Goal: Task Accomplishment & Management: Manage account settings

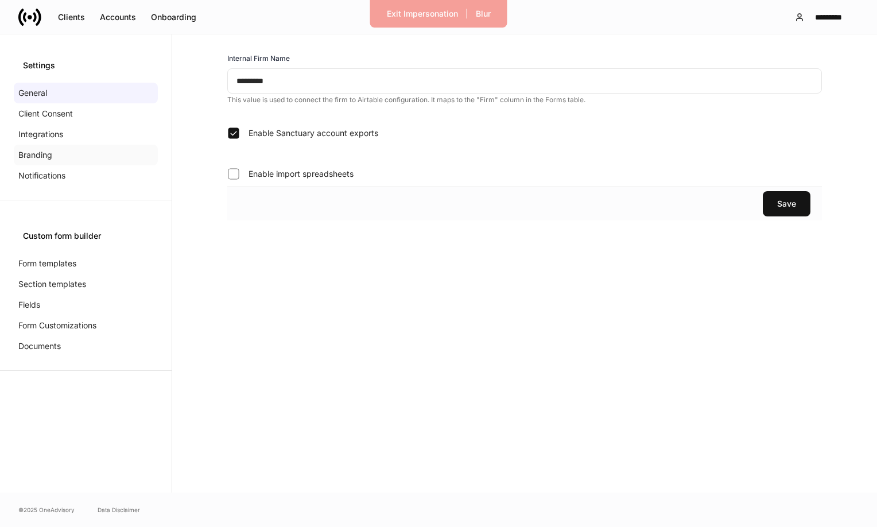
click at [71, 157] on div "Branding" at bounding box center [86, 155] width 144 height 21
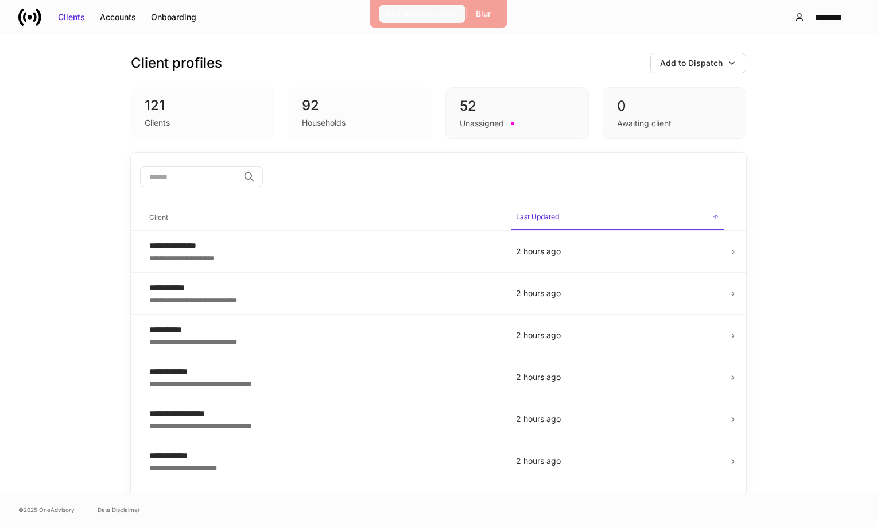
click at [411, 17] on div "Exit Impersonation" at bounding box center [422, 13] width 71 height 11
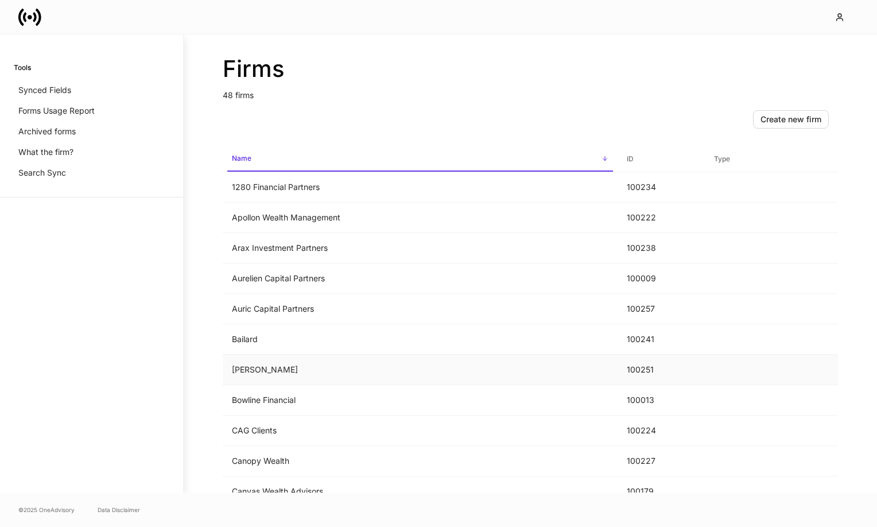
click at [251, 369] on td "Bartlett" at bounding box center [420, 370] width 395 height 30
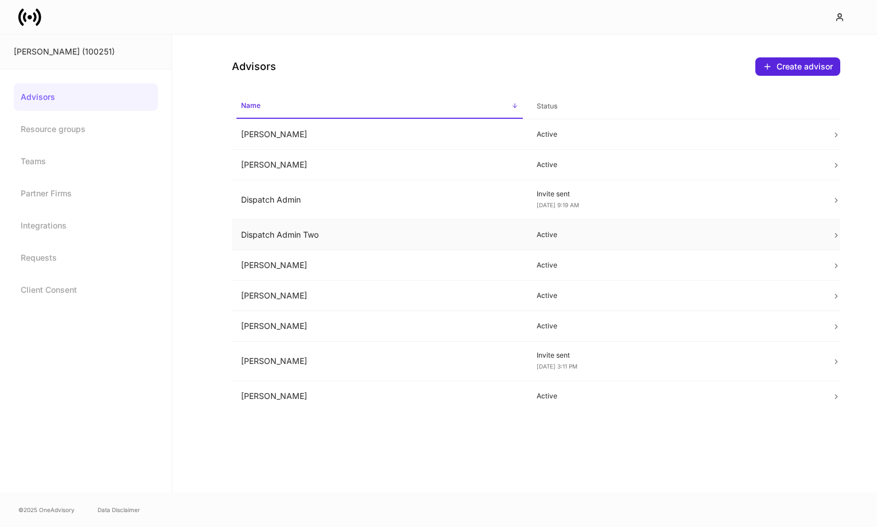
click at [300, 234] on td "Dispatch Admin Two" at bounding box center [380, 235] width 296 height 30
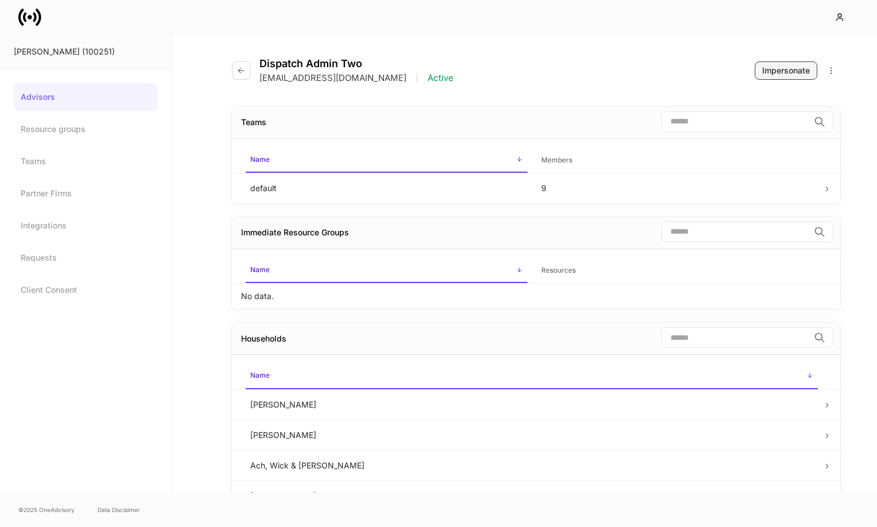
click at [795, 74] on div "Impersonate" at bounding box center [786, 70] width 48 height 11
